Goal: Task Accomplishment & Management: Manage account settings

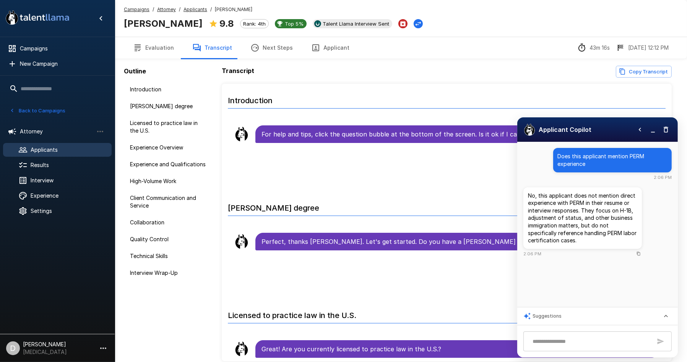
scroll to position [1487, 0]
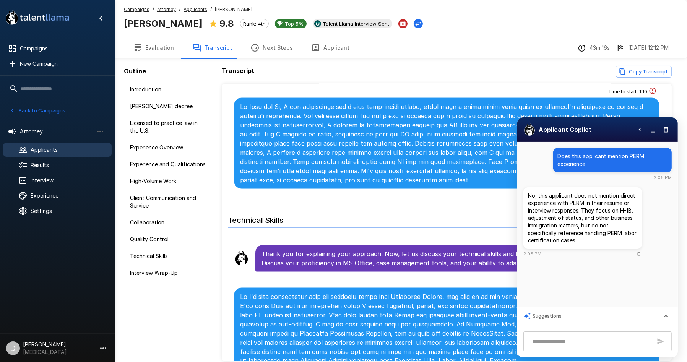
click at [669, 130] on icon "button" at bounding box center [666, 130] width 8 height 8
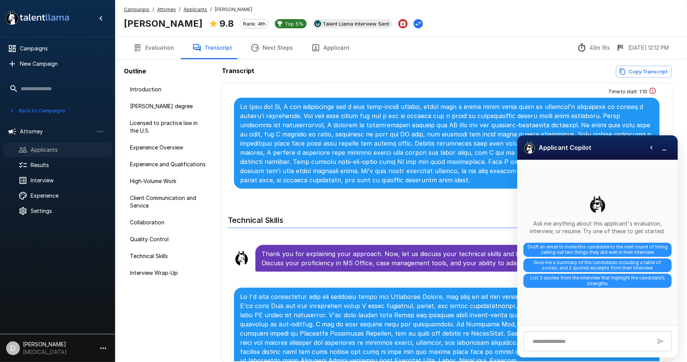
click at [60, 153] on span "Applicants" at bounding box center [68, 150] width 75 height 8
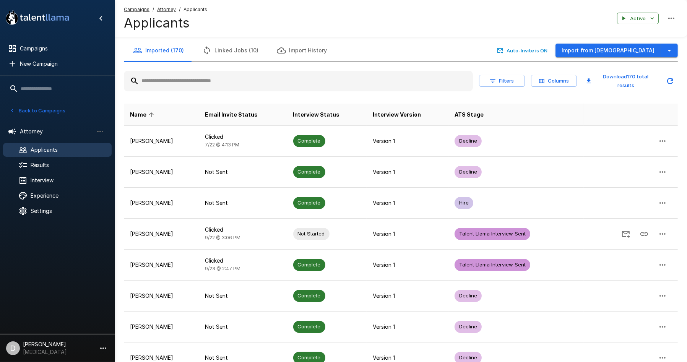
click at [267, 80] on input "text" at bounding box center [298, 81] width 349 height 14
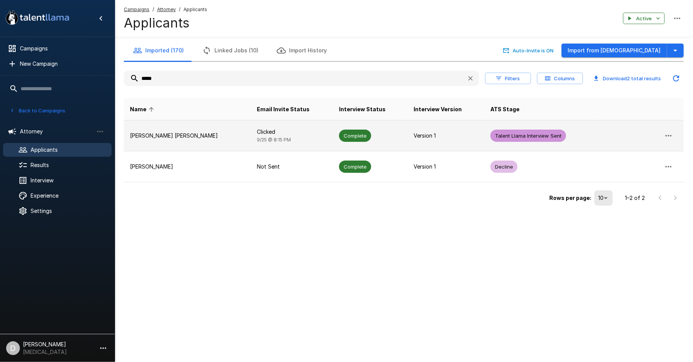
type input "*****"
click at [197, 147] on td "[PERSON_NAME] [PERSON_NAME]" at bounding box center [187, 135] width 127 height 31
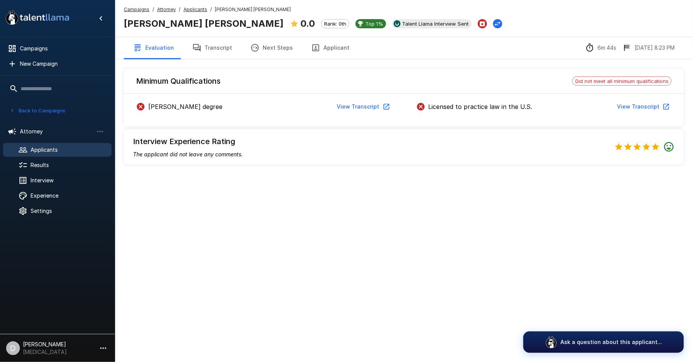
click at [216, 42] on button "Transcript" at bounding box center [212, 47] width 58 height 21
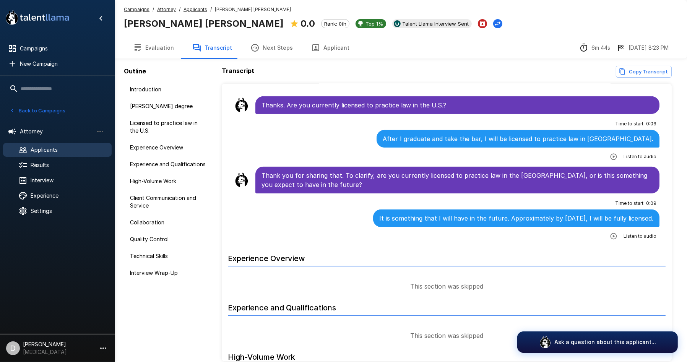
scroll to position [340, 0]
